Goal: Task Accomplishment & Management: Use online tool/utility

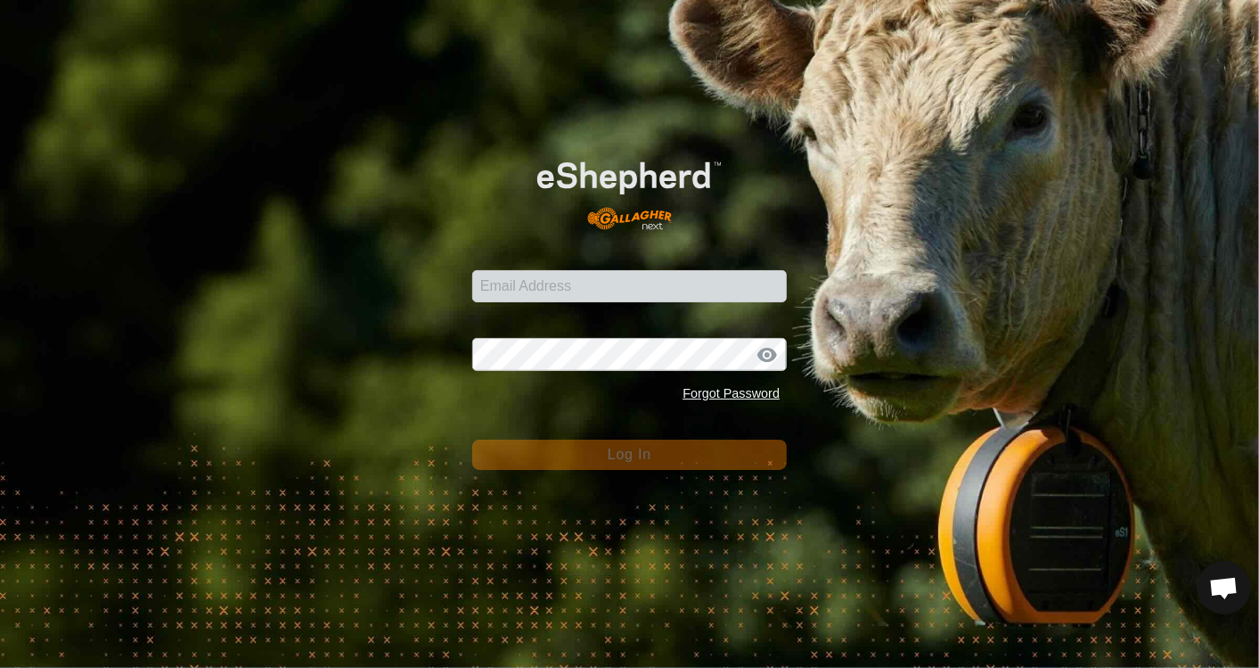
scroll to position [6723, 0]
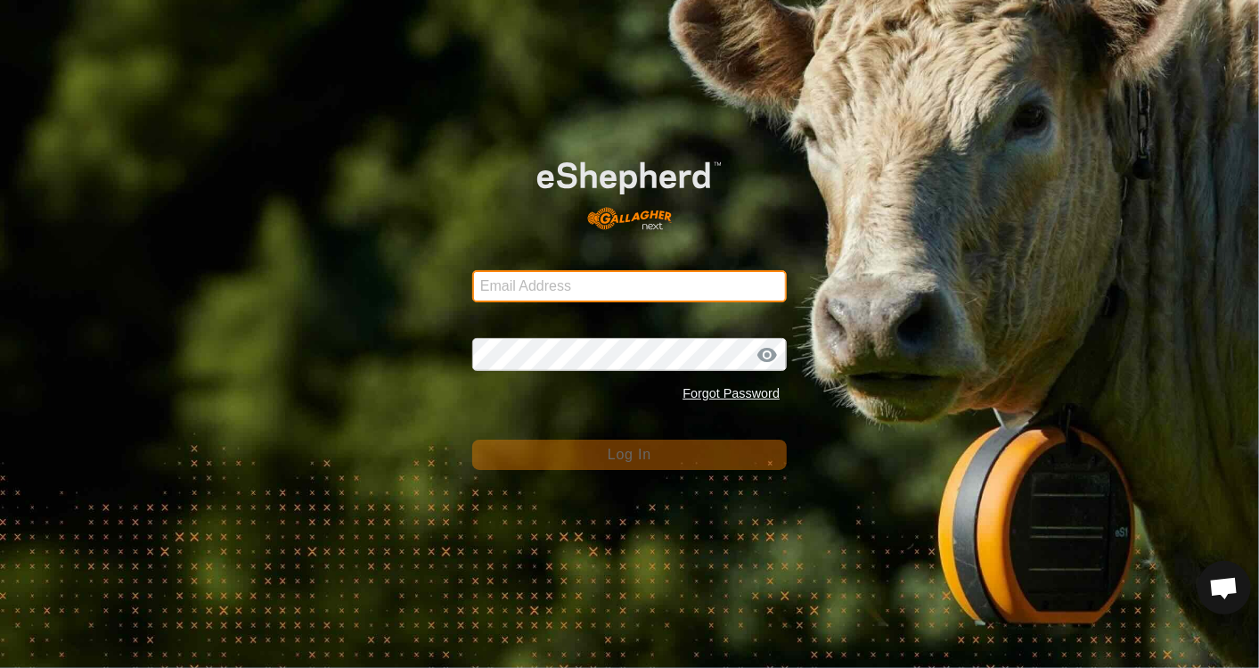
type input "[PERSON_NAME][EMAIL_ADDRESS][PERSON_NAME][DOMAIN_NAME]"
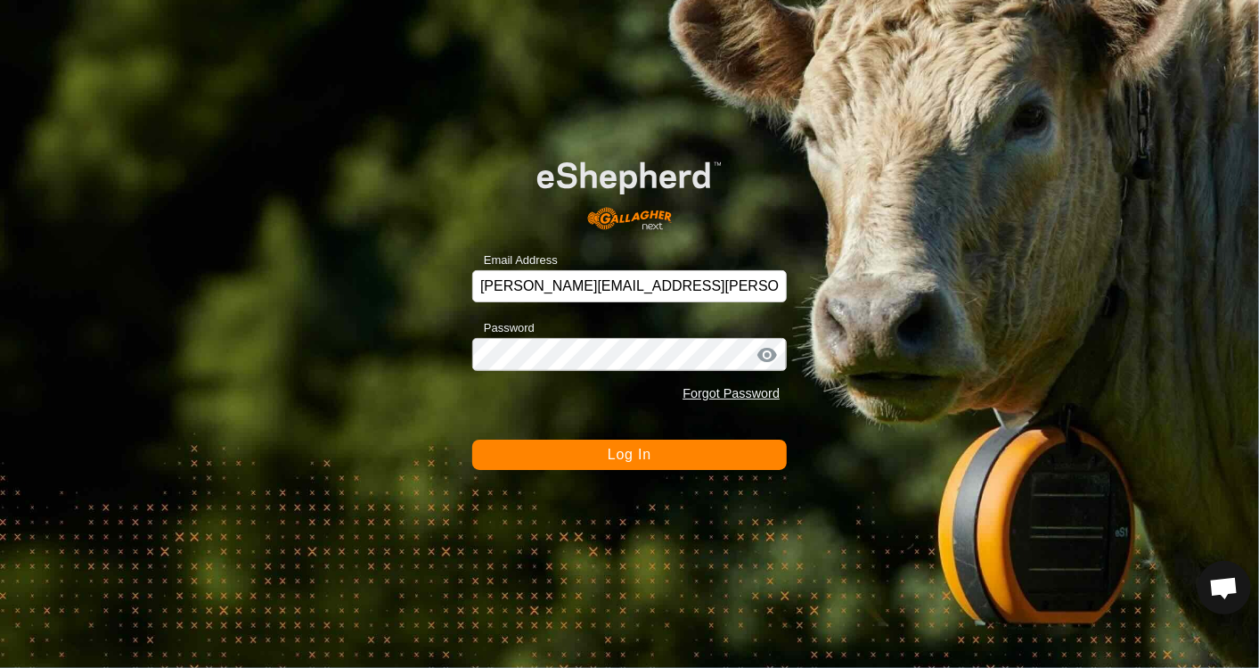
click at [627, 453] on span "Log In" at bounding box center [630, 453] width 44 height 15
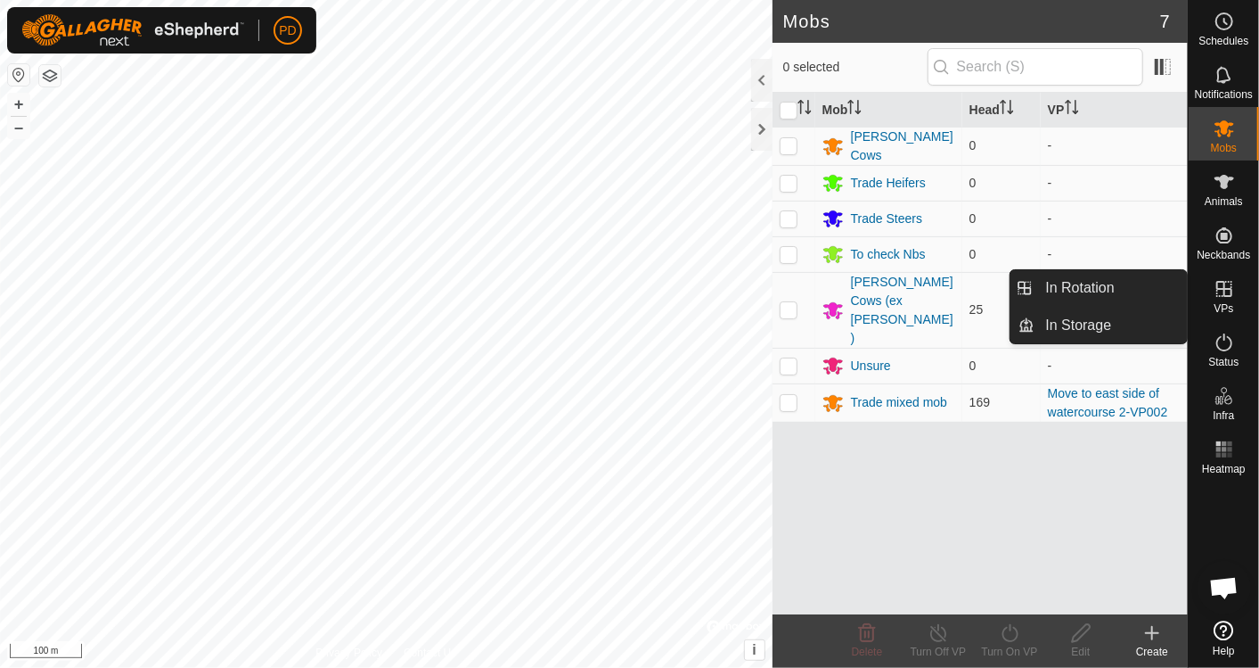
click at [644, 291] on icon at bounding box center [1224, 289] width 16 height 16
click at [644, 287] on link "In Rotation" at bounding box center [1112, 288] width 152 height 36
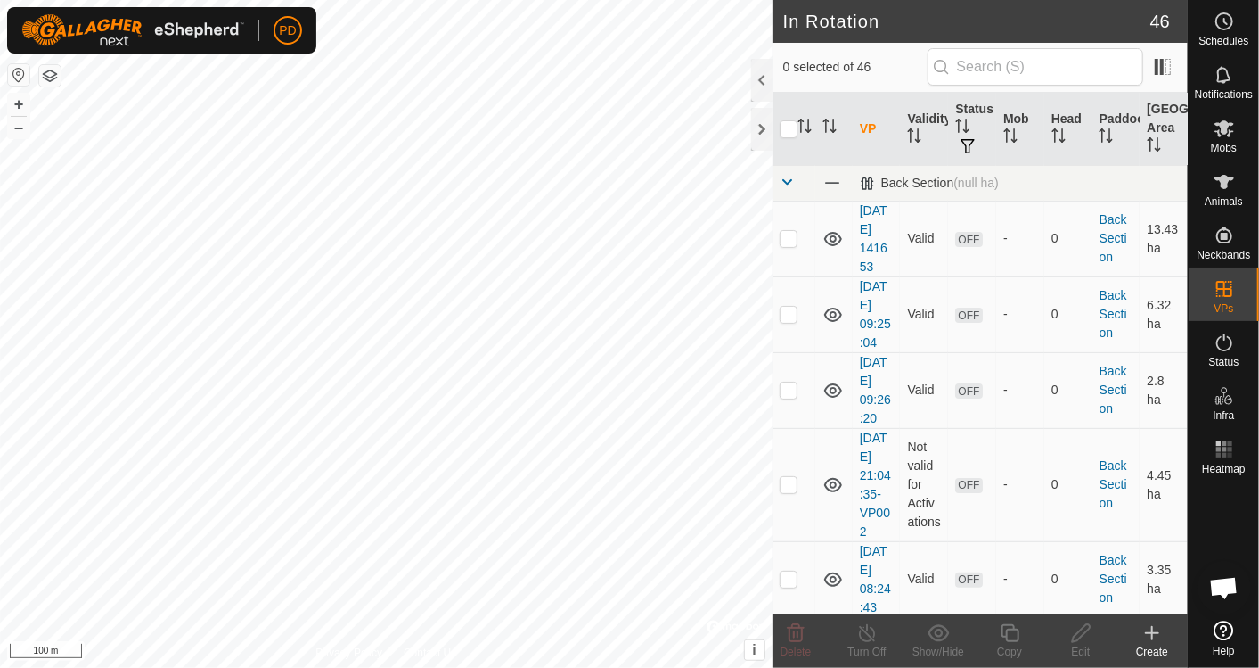
click at [644, 634] on icon at bounding box center [1152, 632] width 21 height 21
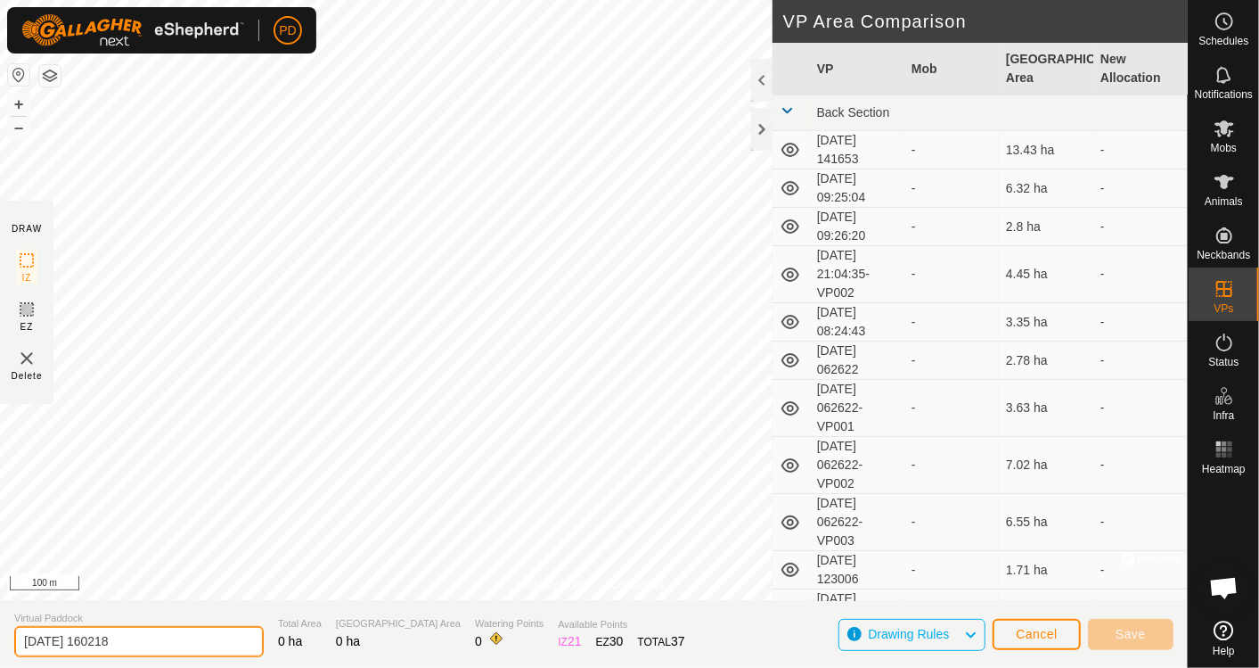
click at [143, 643] on input "[DATE] 160218" at bounding box center [139, 641] width 250 height 31
type input "2"
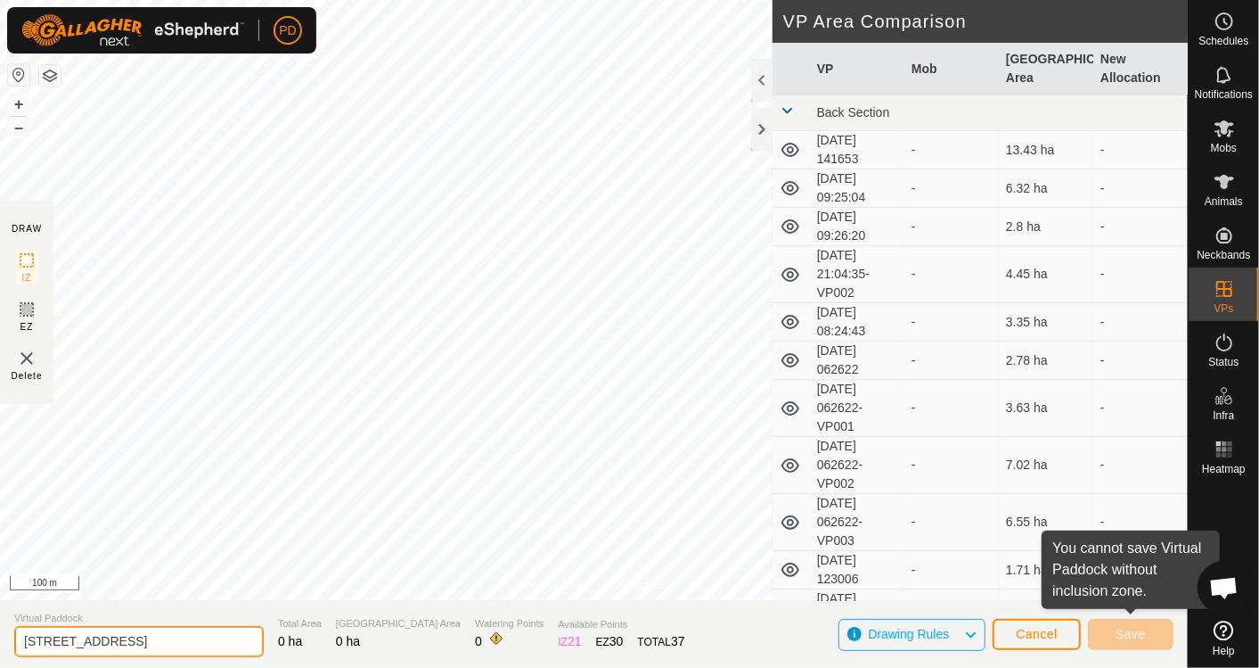
type input "[STREET_ADDRESS]"
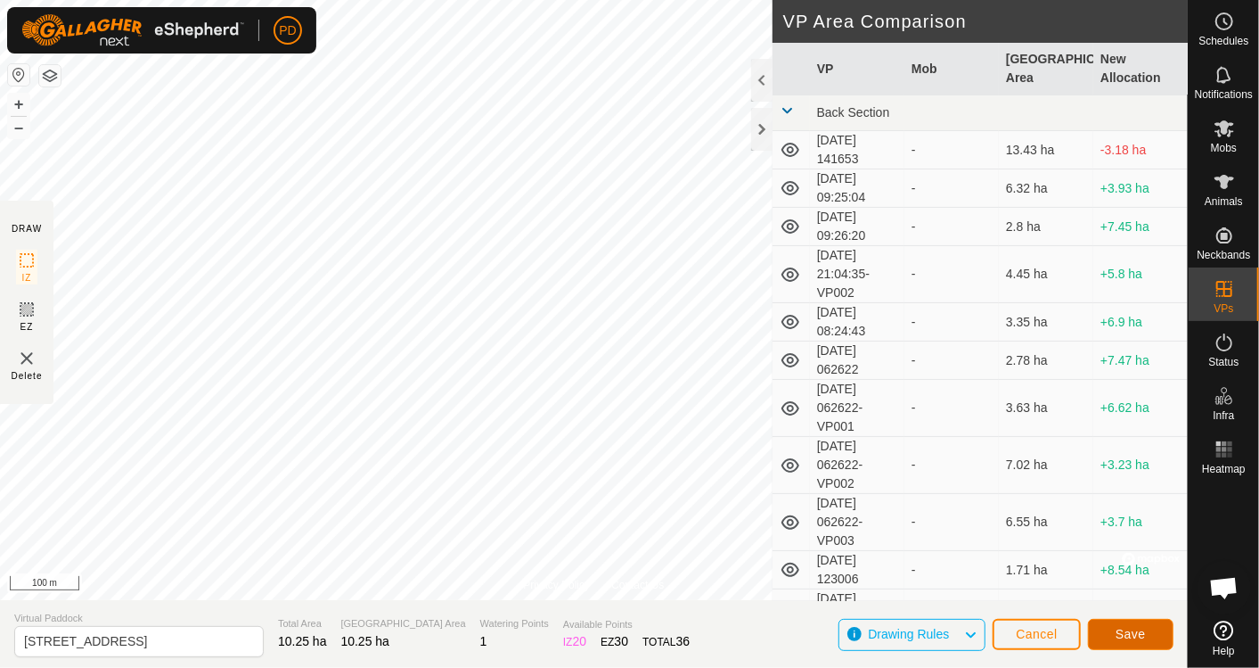
click at [644, 628] on span "Save" at bounding box center [1131, 634] width 30 height 14
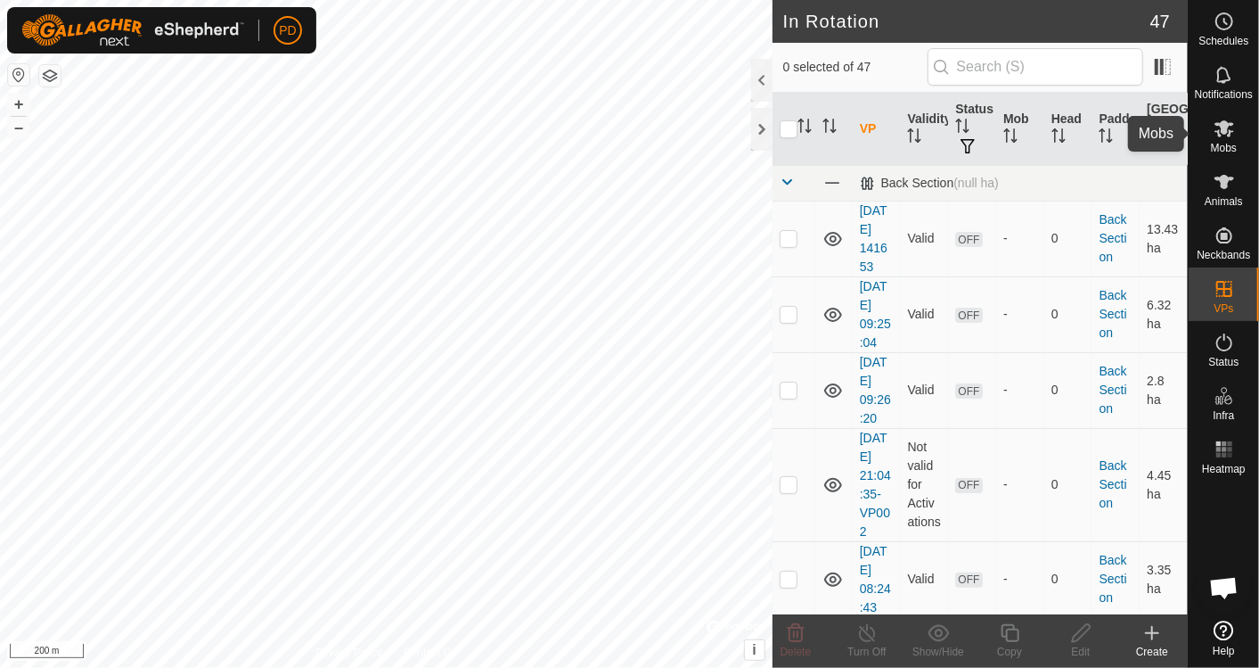
click at [644, 134] on icon at bounding box center [1224, 128] width 21 height 21
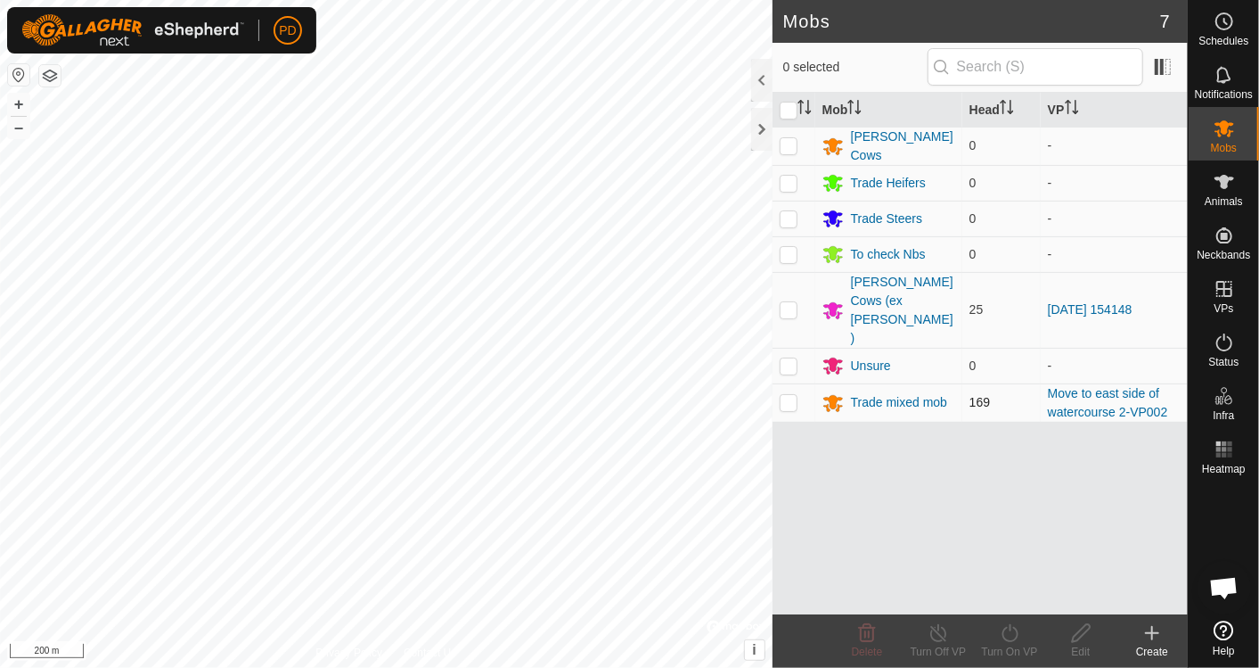
click at [644, 395] on p-checkbox at bounding box center [789, 402] width 18 height 14
checkbox input "true"
click at [644, 642] on icon at bounding box center [1010, 632] width 22 height 21
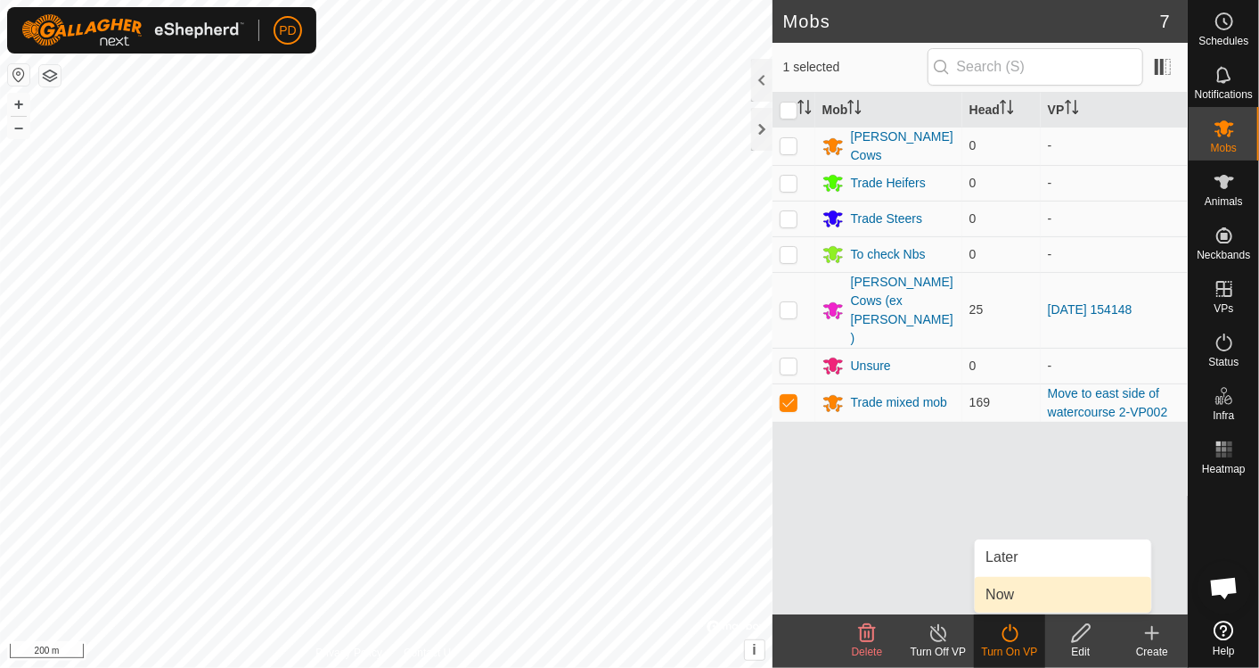
click at [644, 602] on link "Now" at bounding box center [1063, 595] width 176 height 36
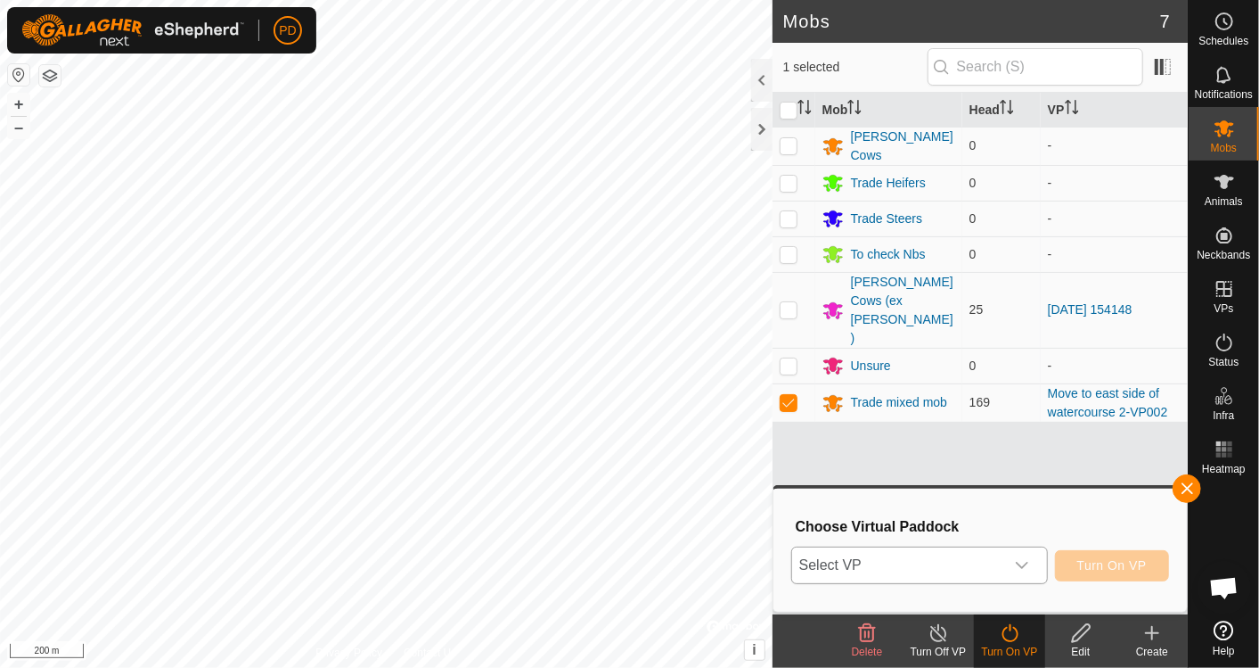
click at [644, 570] on icon "dropdown trigger" at bounding box center [1022, 565] width 14 height 14
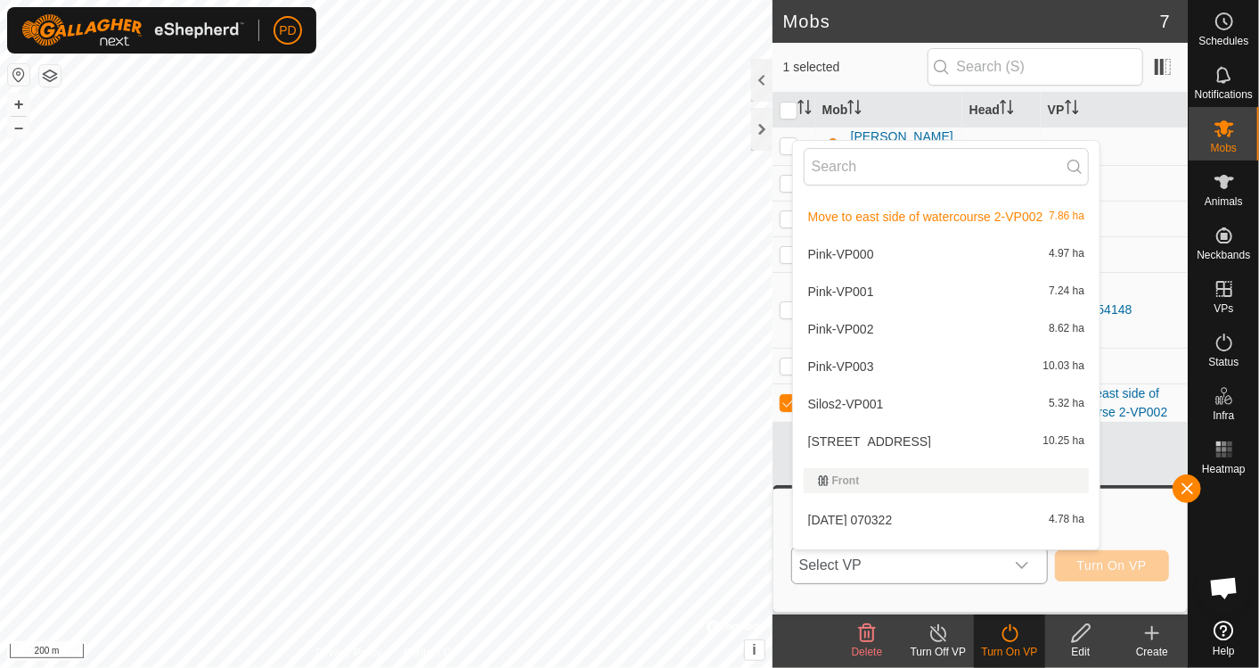
scroll to position [1009, 0]
click at [644, 430] on li "[GEOGRAPHIC_DATA] 1 10.25 ha" at bounding box center [946, 440] width 307 height 36
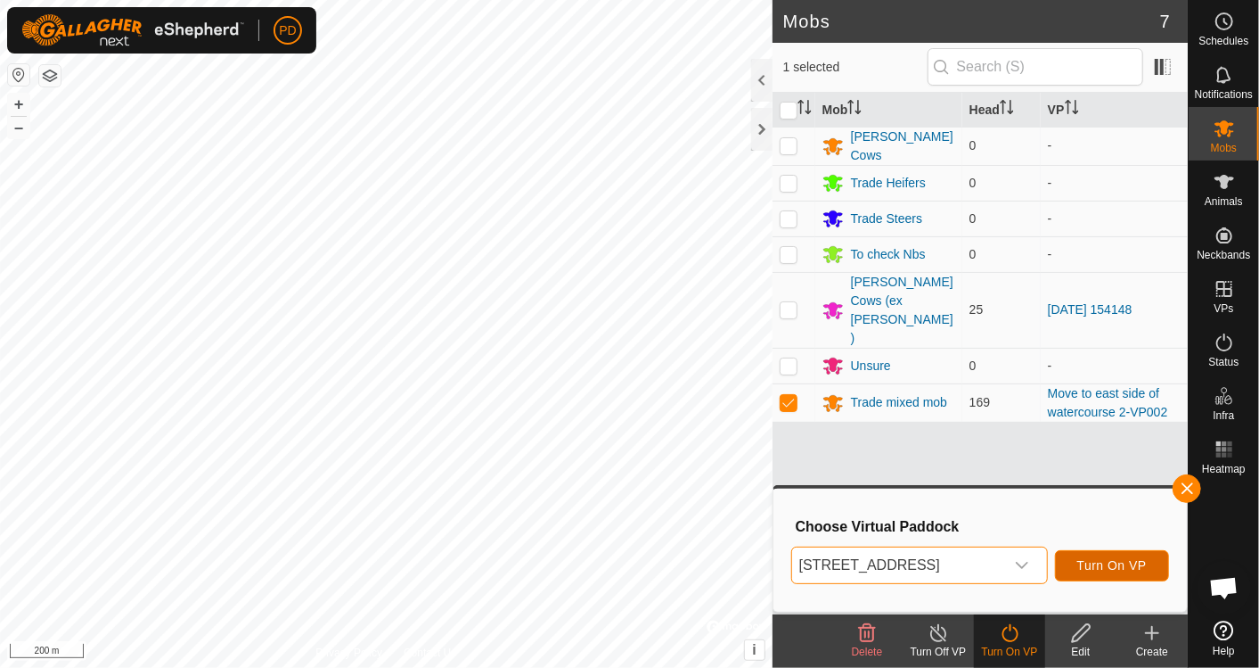
click at [644, 561] on span "Turn On VP" at bounding box center [1112, 565] width 70 height 14
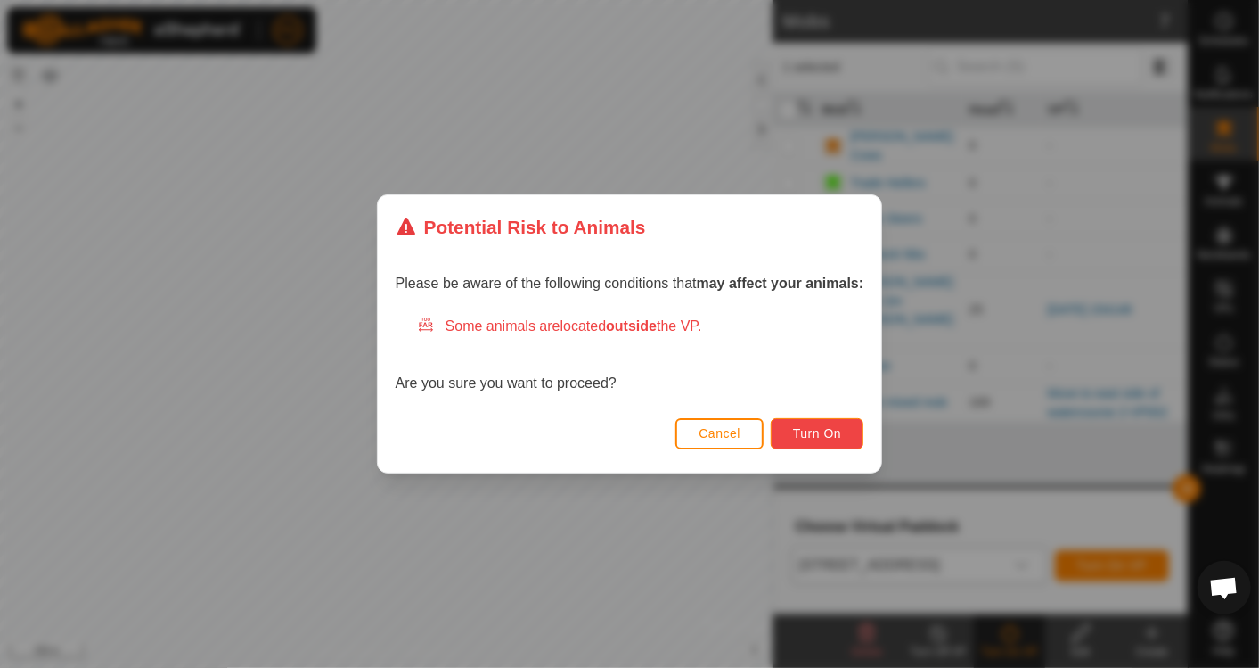
click at [644, 427] on span "Turn On" at bounding box center [817, 433] width 48 height 14
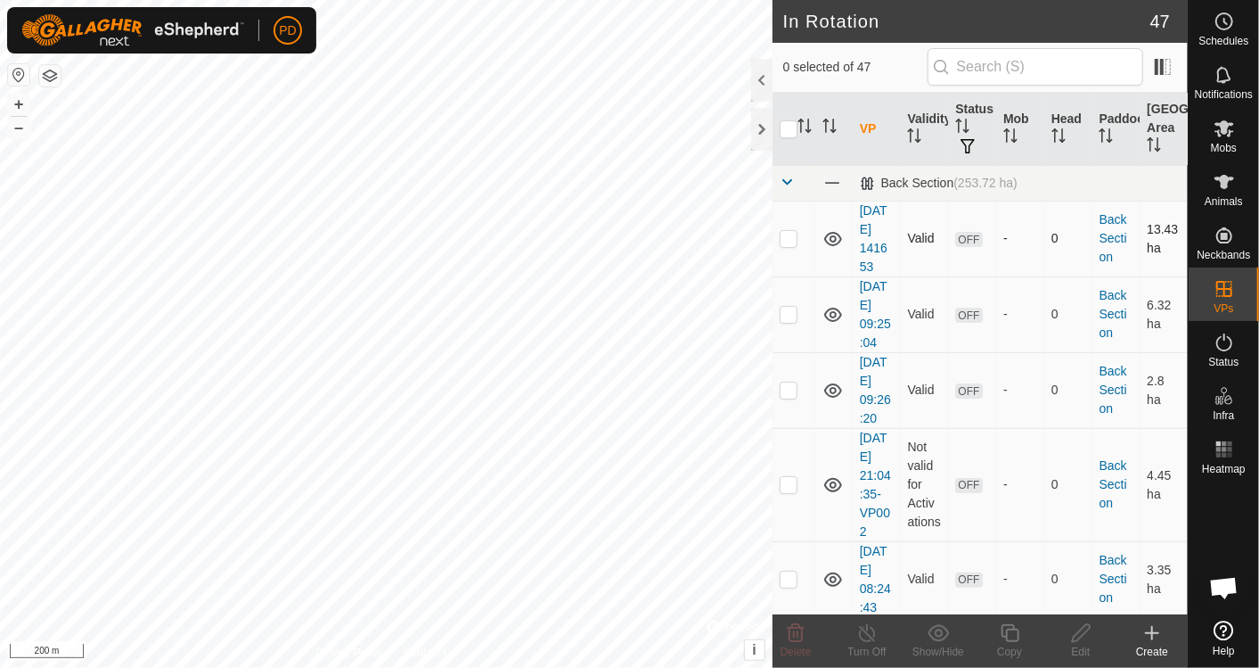
scroll to position [6723, 0]
click at [1156, 643] on div "Create" at bounding box center [1152, 651] width 71 height 16
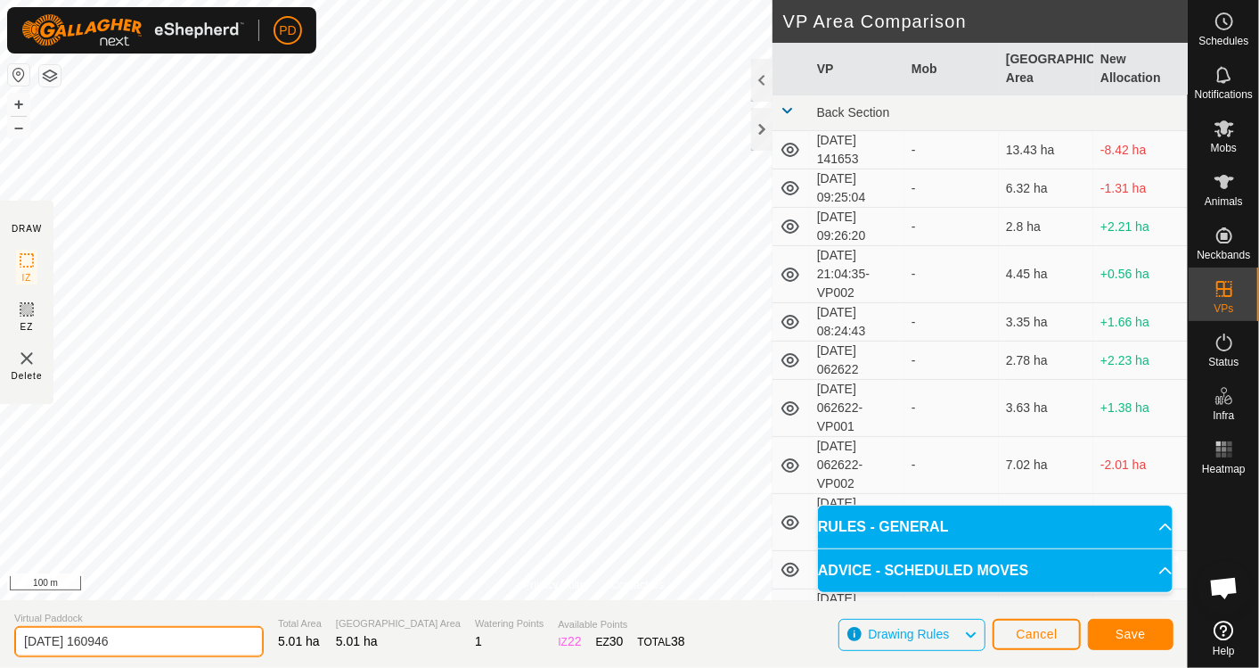
click at [159, 643] on input "2025-10-01 160946" at bounding box center [139, 641] width 250 height 31
type input "2"
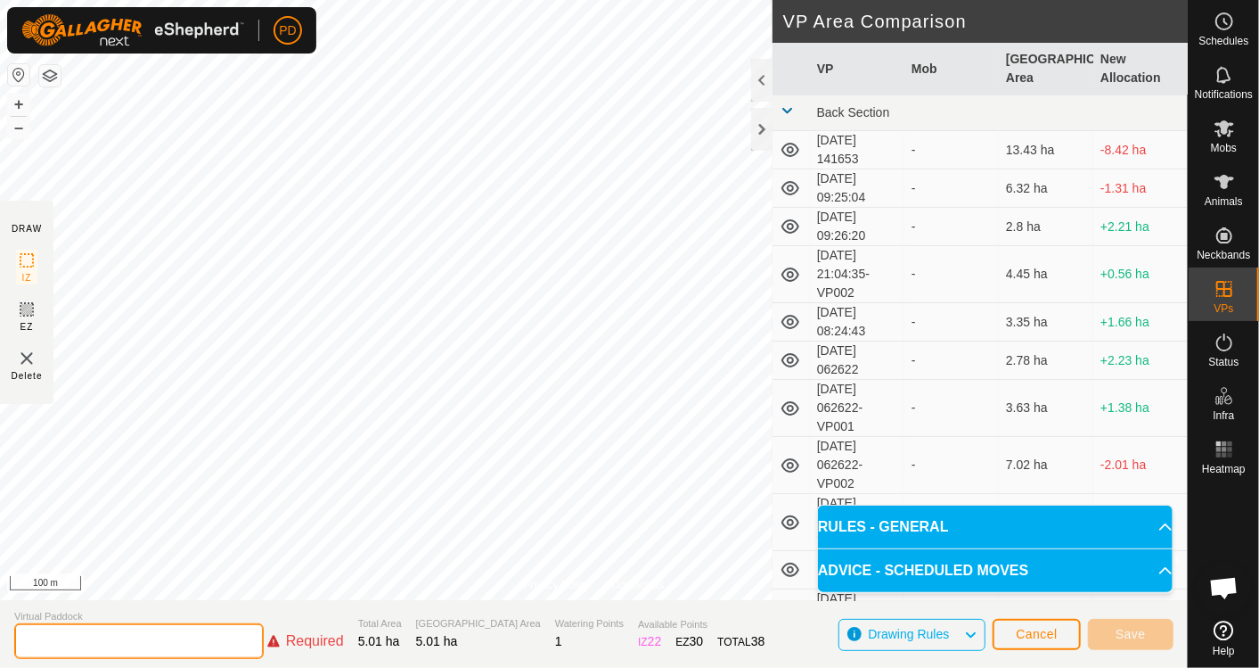
click at [159, 643] on input "text" at bounding box center [139, 641] width 250 height 36
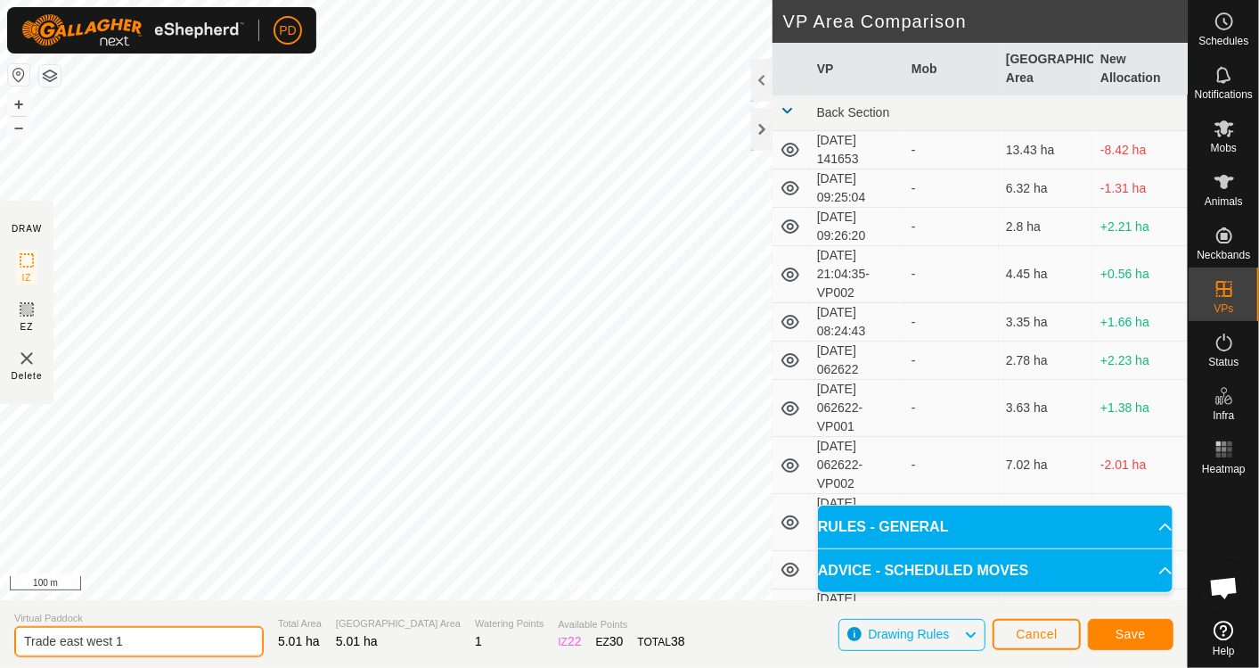
type input "Trade east west 1"
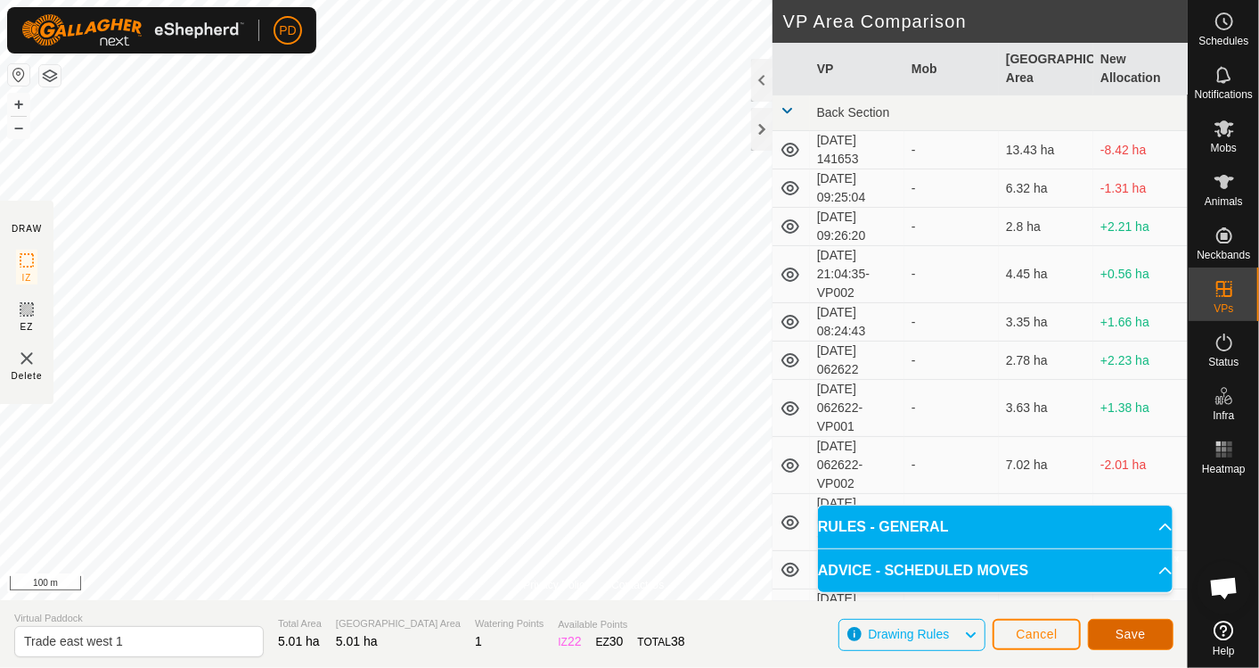
click at [1120, 631] on span "Save" at bounding box center [1131, 634] width 30 height 14
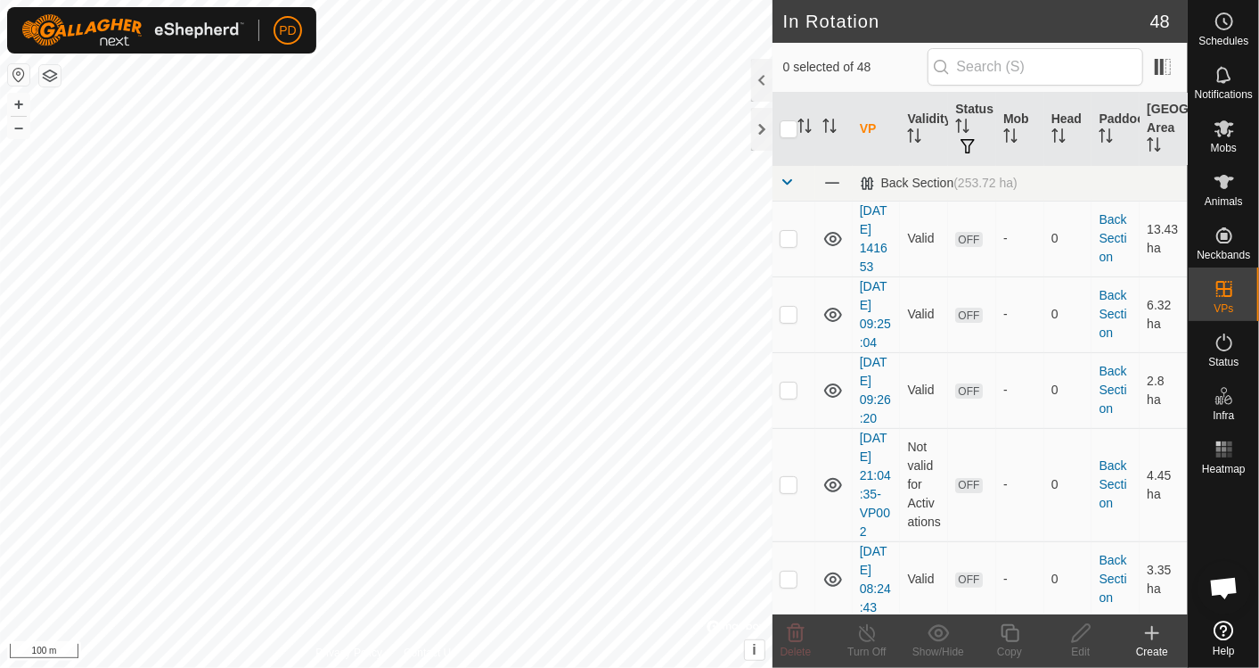
click at [1152, 629] on icon at bounding box center [1152, 633] width 0 height 12
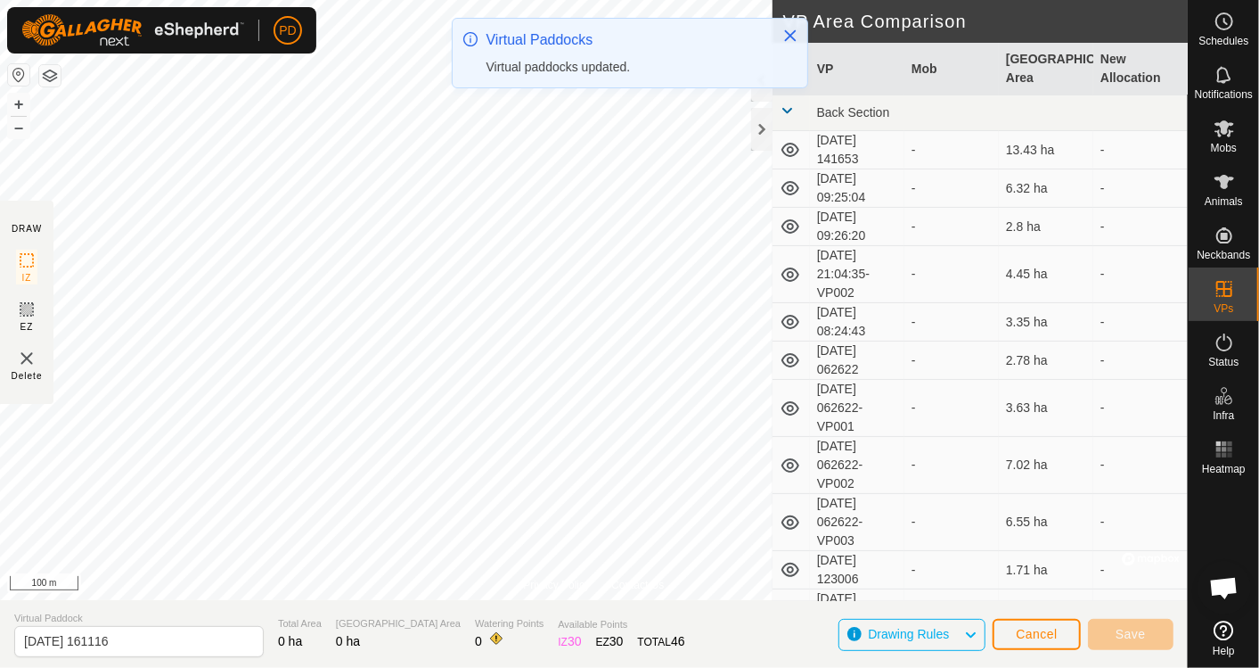
click at [580, 86] on p-toastitem "Virtual Paddocks Virtual paddocks updated." at bounding box center [630, 53] width 356 height 70
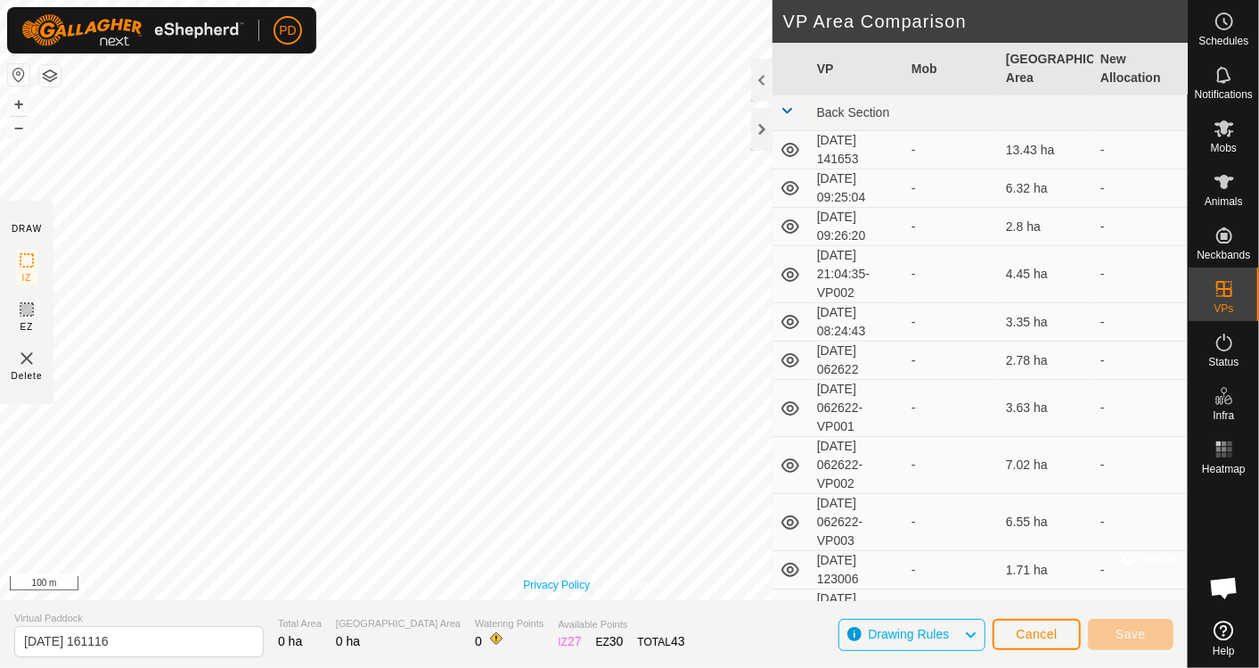
click at [569, 583] on link "Privacy Policy" at bounding box center [556, 585] width 67 height 16
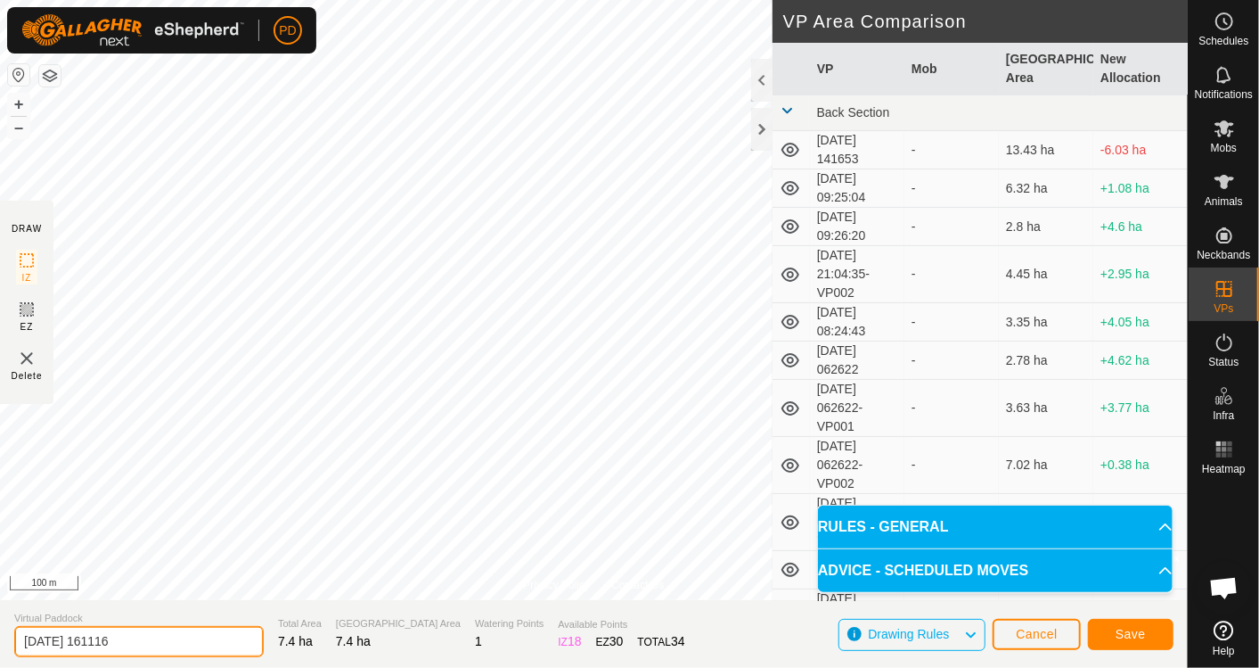
click at [168, 646] on input "2025-10-01 161116" at bounding box center [139, 641] width 250 height 31
type input "2"
type input "N"
type input "Trade Nth Sth 1"
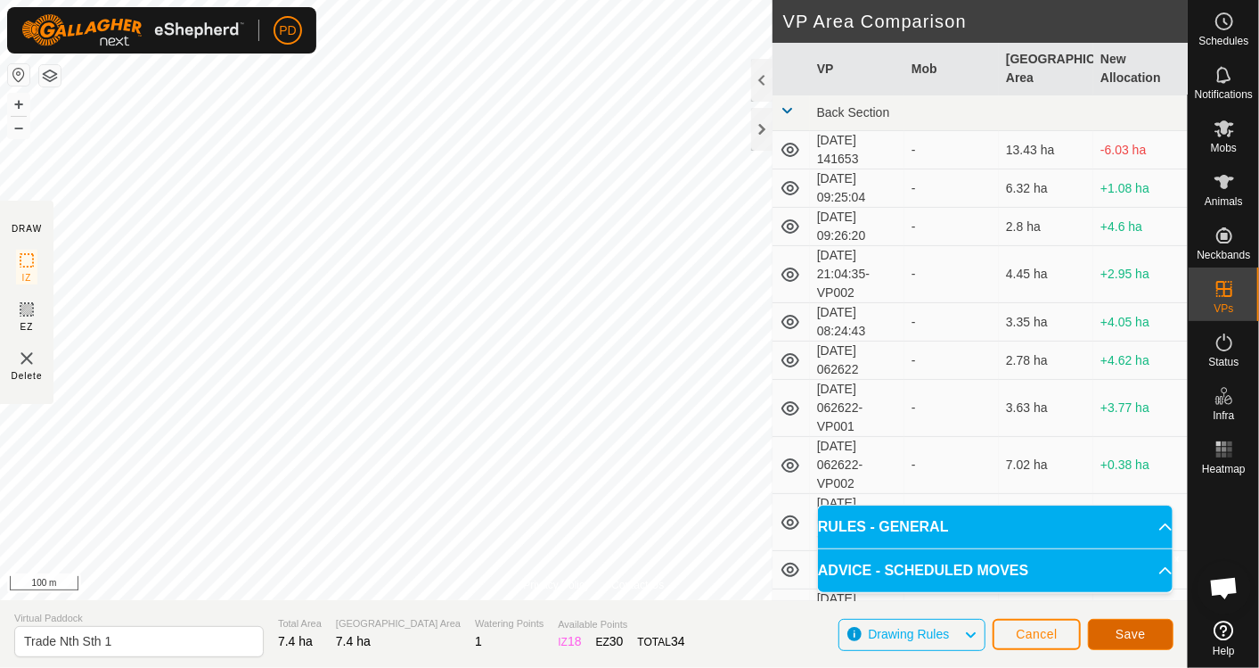
click at [1118, 634] on span "Save" at bounding box center [1131, 634] width 30 height 14
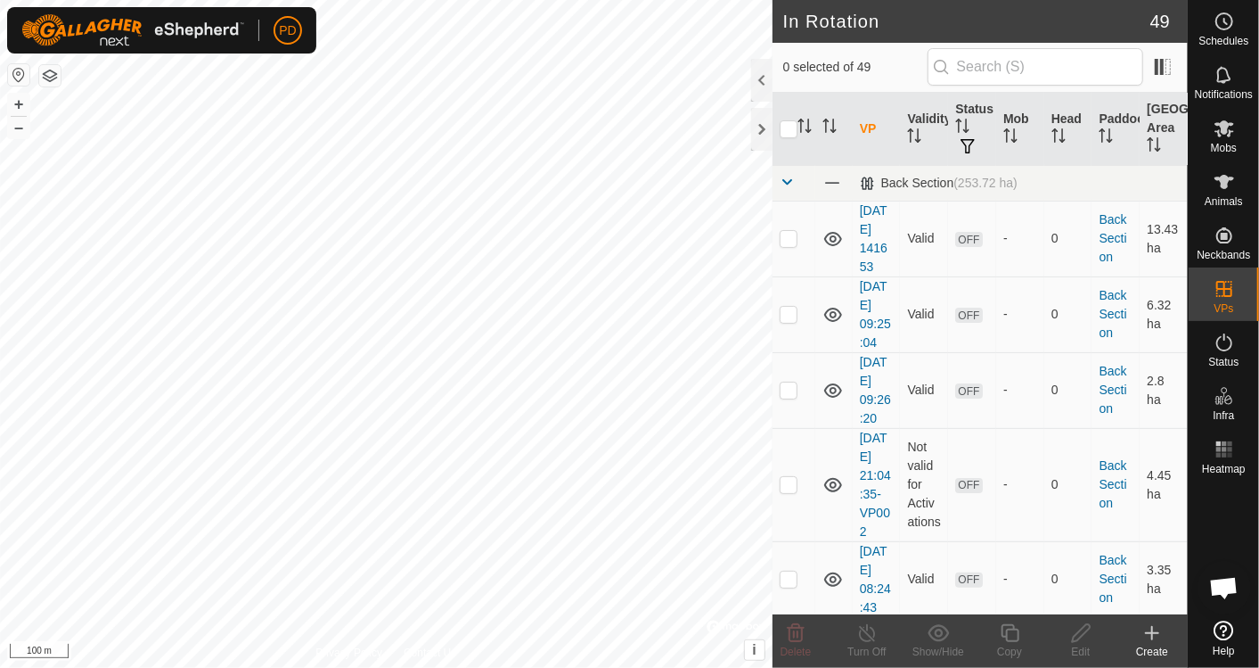
click at [1148, 641] on icon at bounding box center [1152, 632] width 21 height 21
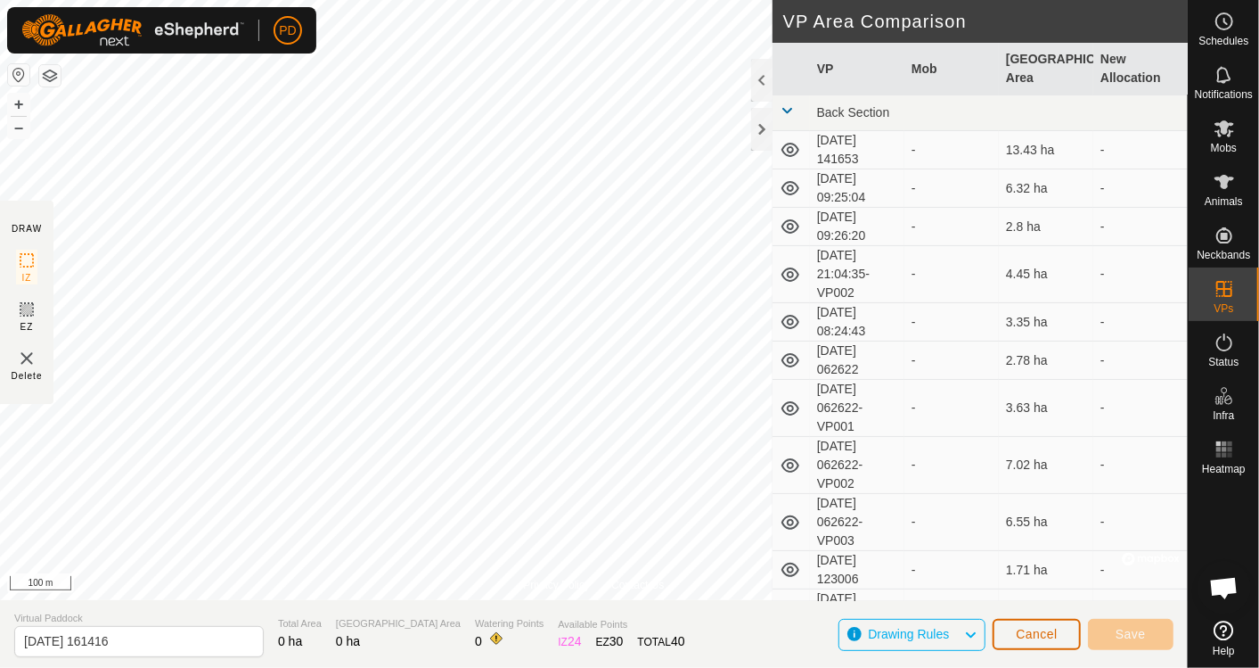
click at [1038, 628] on span "Cancel" at bounding box center [1037, 634] width 42 height 14
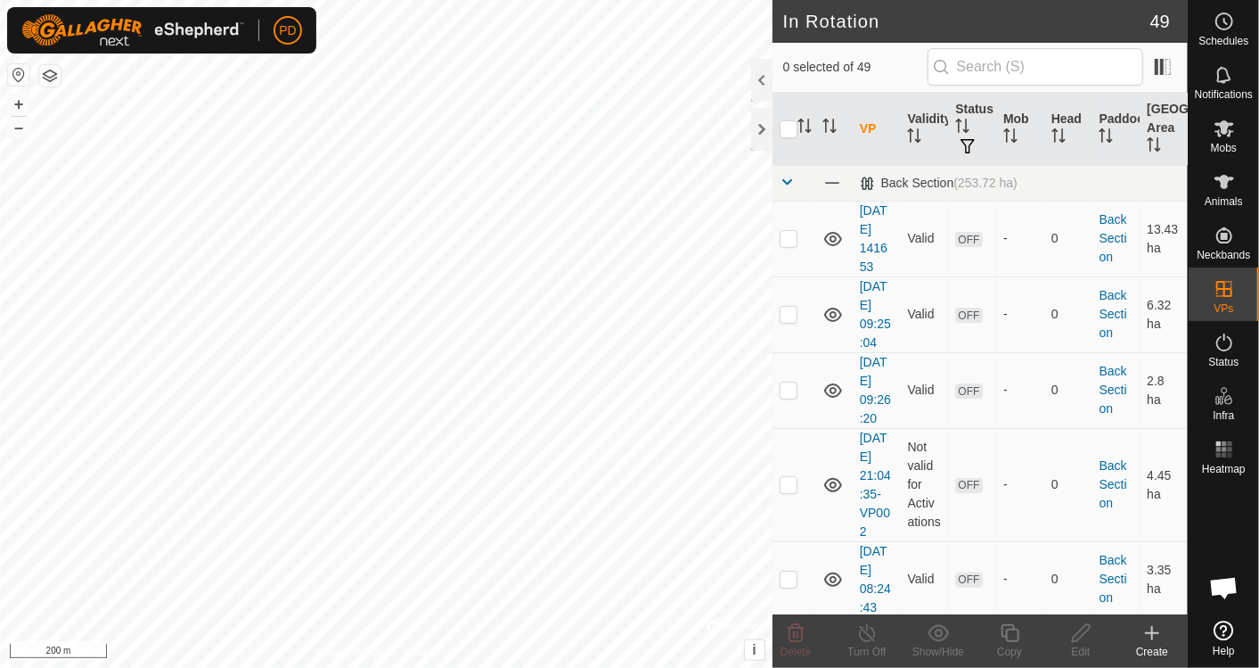
click at [1161, 633] on icon at bounding box center [1152, 632] width 21 height 21
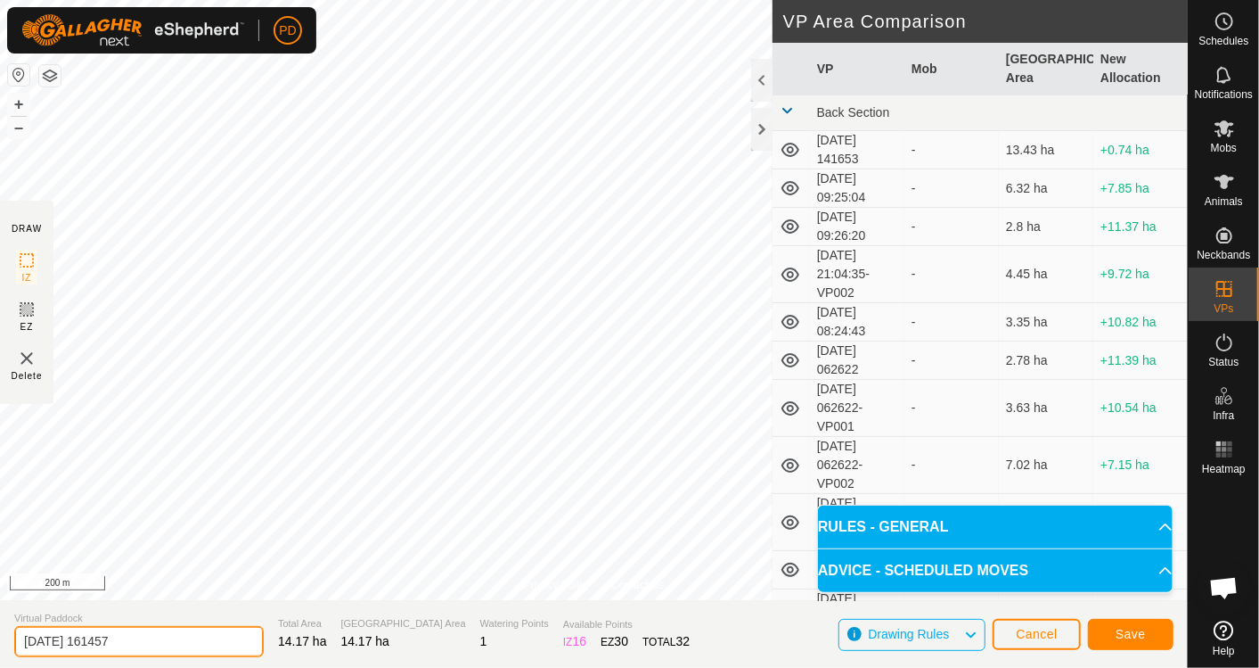
click at [150, 639] on input "2025-10-01 161457" at bounding box center [139, 641] width 250 height 31
type input "2"
type input "Nth sth laneway"
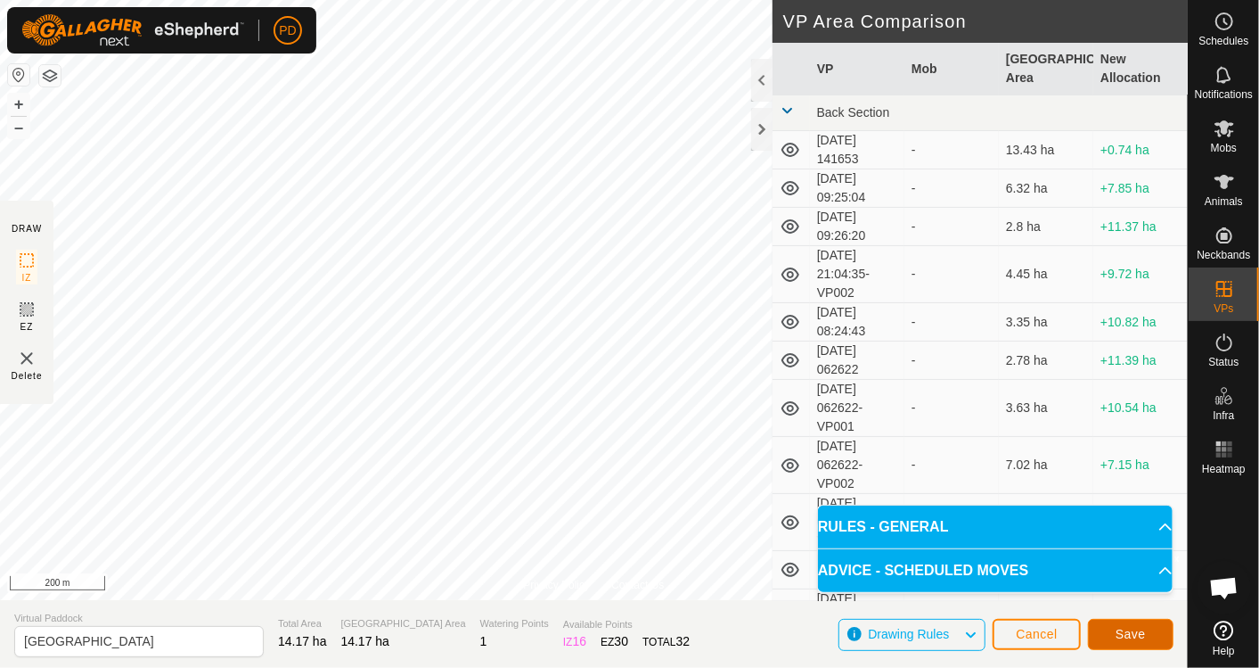
click at [1132, 636] on span "Save" at bounding box center [1131, 634] width 30 height 14
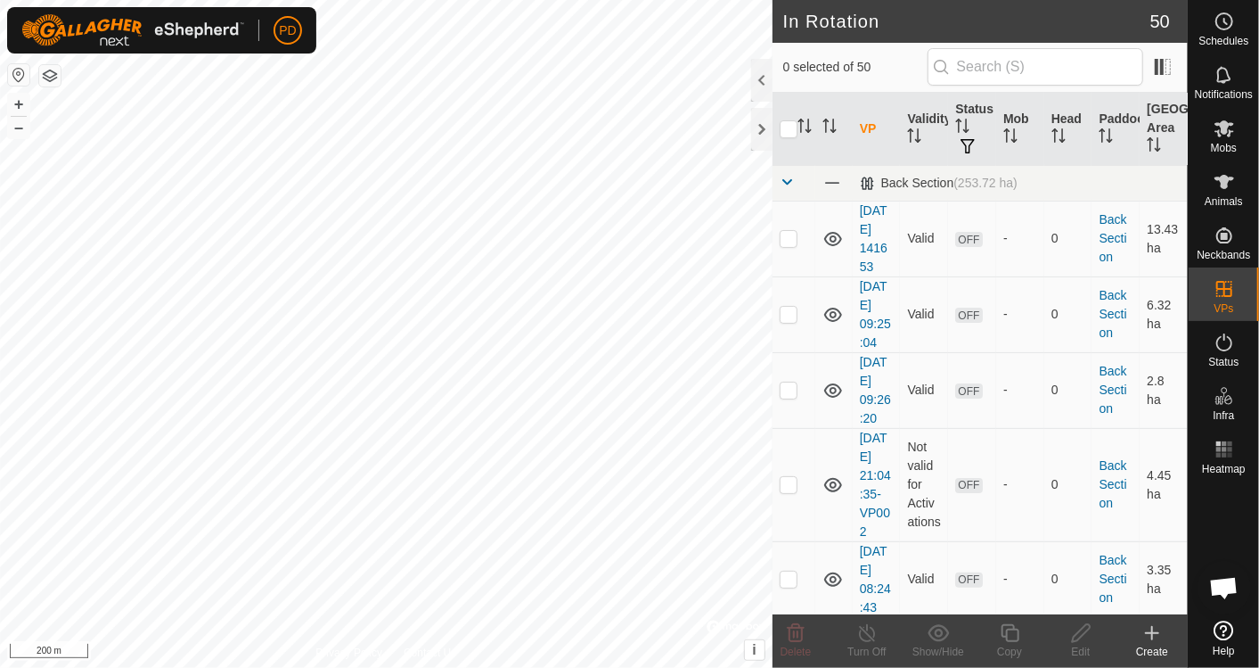
click at [1149, 641] on icon at bounding box center [1152, 632] width 21 height 21
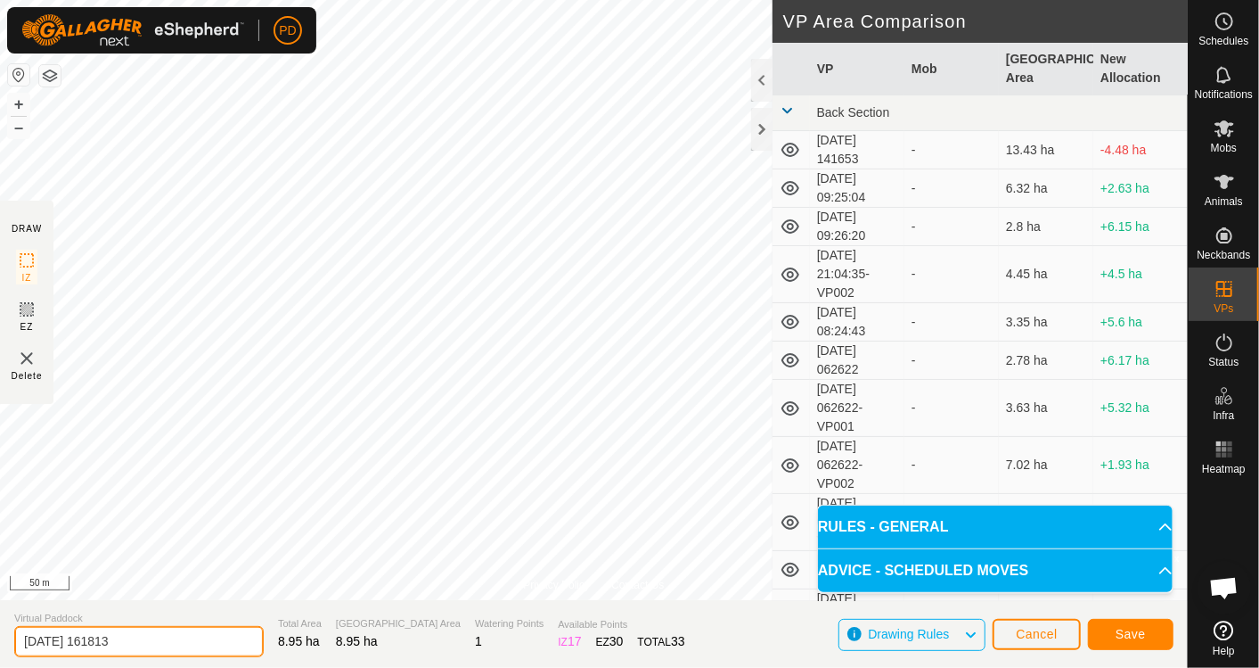
click at [147, 639] on input "2025-10-01 161813" at bounding box center [139, 641] width 250 height 31
type input "2"
type input "last laneway"
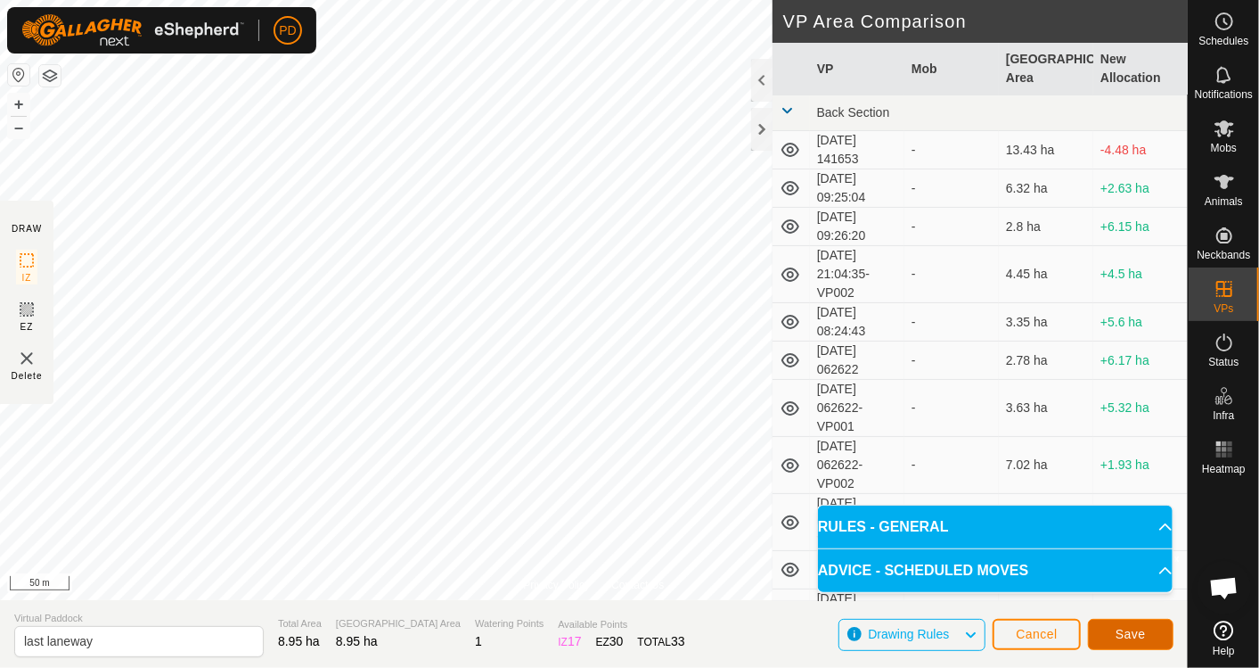
click at [1130, 635] on span "Save" at bounding box center [1131, 634] width 30 height 14
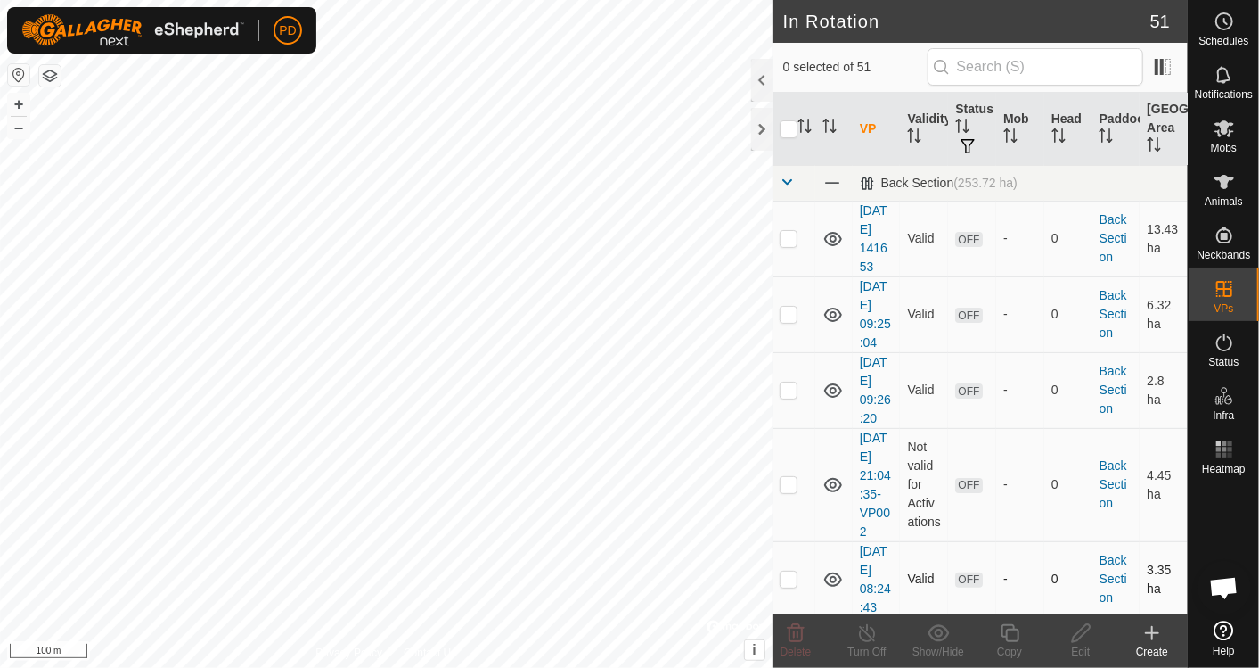
checkbox input "true"
click at [1012, 636] on icon at bounding box center [1010, 632] width 22 height 21
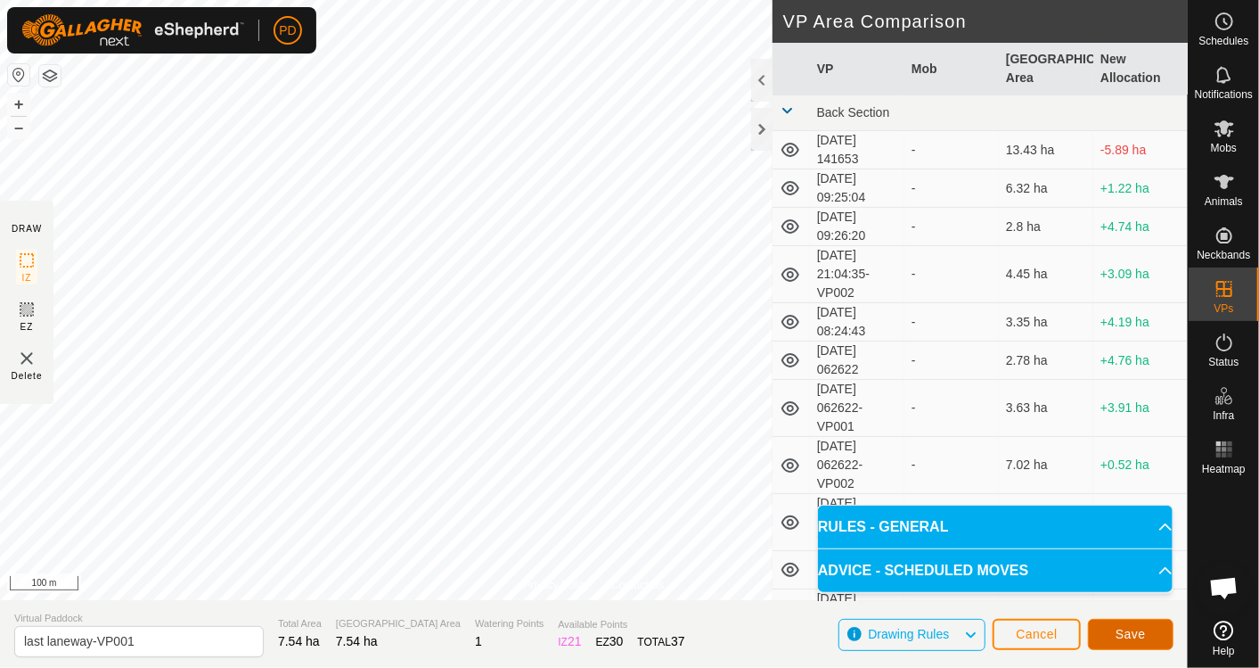
click at [1124, 634] on span "Save" at bounding box center [1131, 634] width 30 height 14
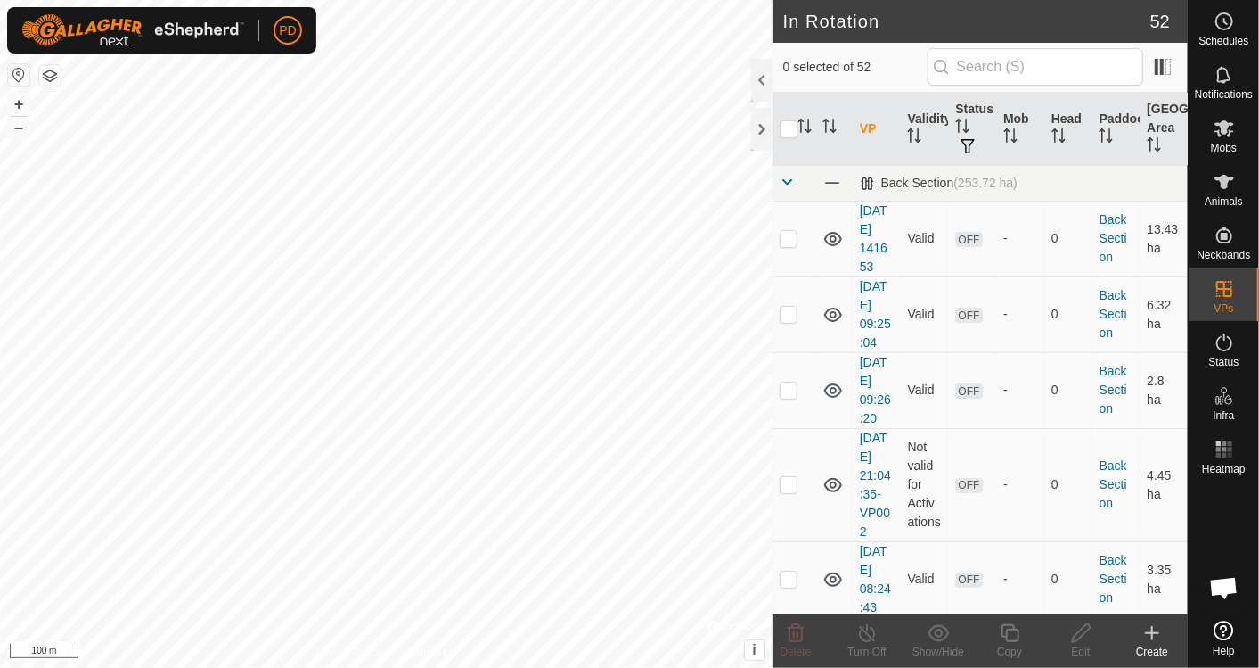
checkbox input "true"
click at [1019, 642] on icon at bounding box center [1010, 632] width 22 height 21
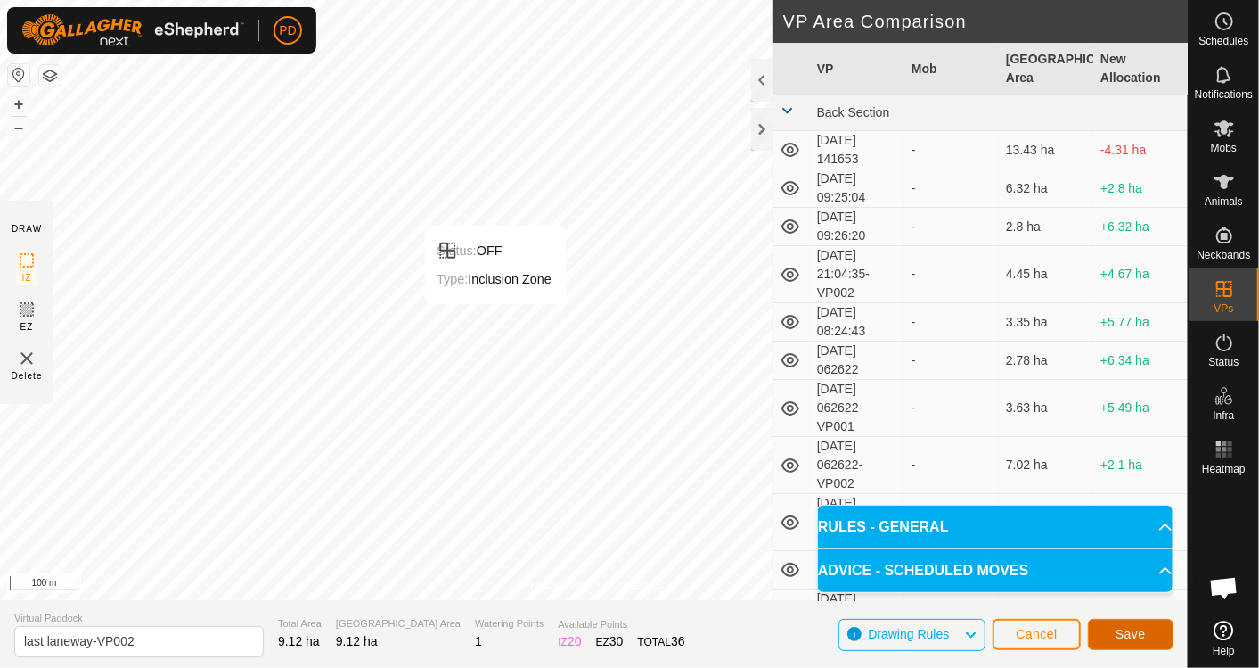
click at [1142, 621] on button "Save" at bounding box center [1131, 633] width 86 height 31
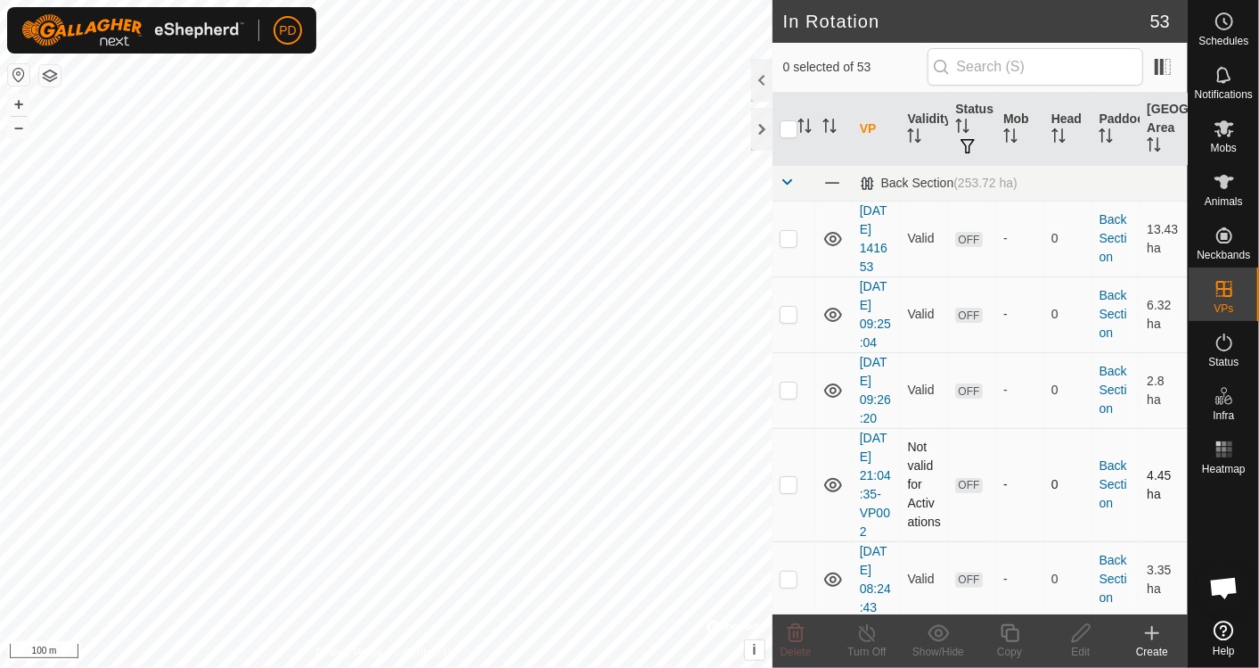
checkbox input "true"
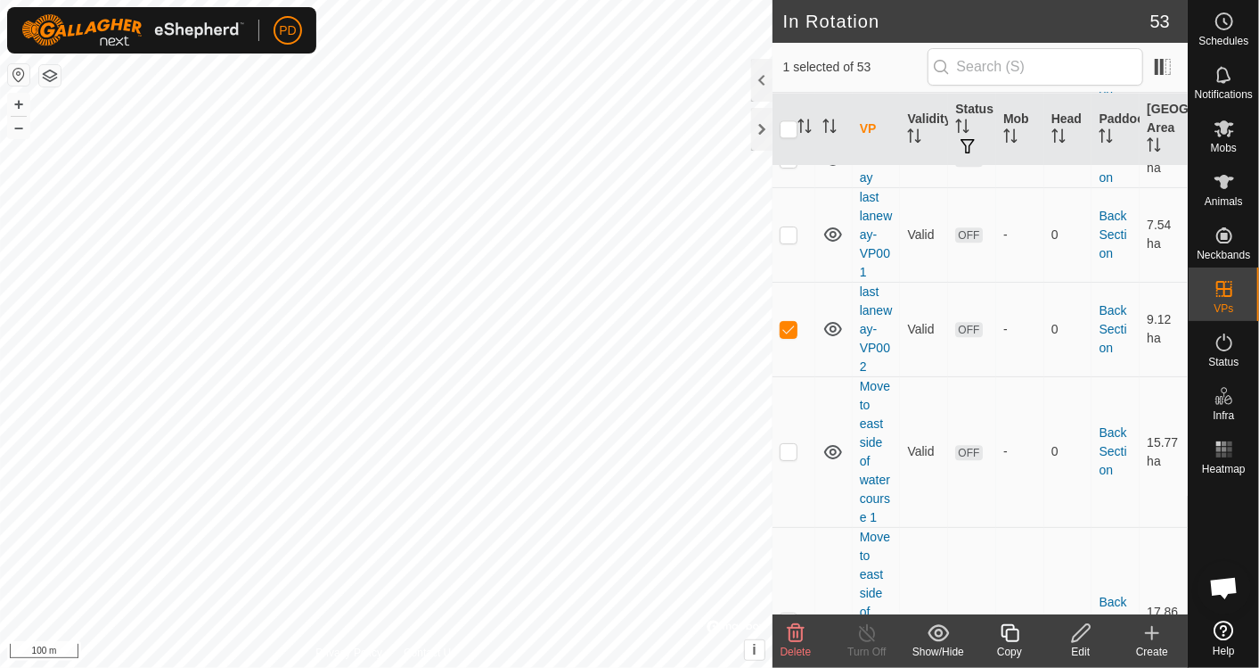
scroll to position [2442, 0]
